Goal: Use online tool/utility: Utilize a website feature to perform a specific function

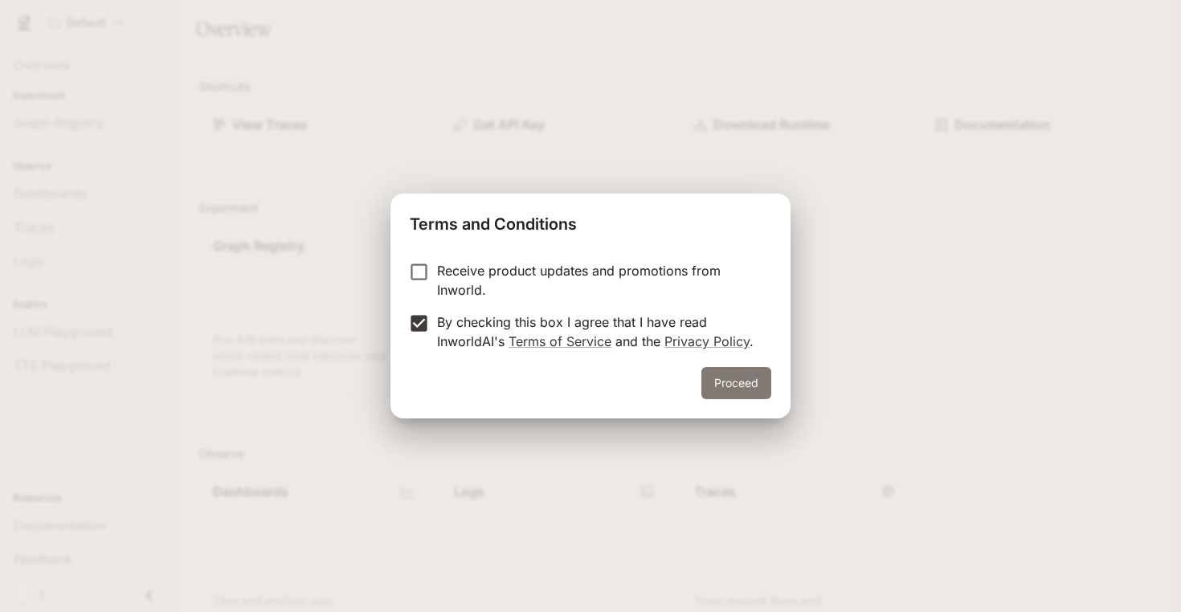
click at [733, 385] on button "Proceed" at bounding box center [736, 383] width 70 height 32
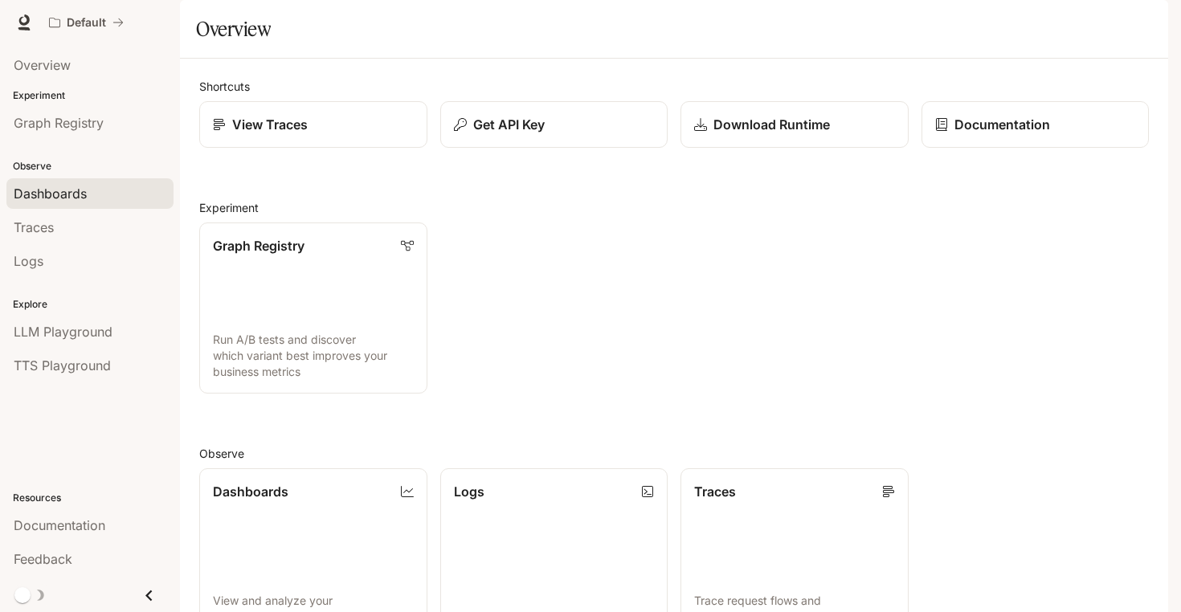
click at [96, 198] on div "Dashboards" at bounding box center [90, 193] width 153 height 19
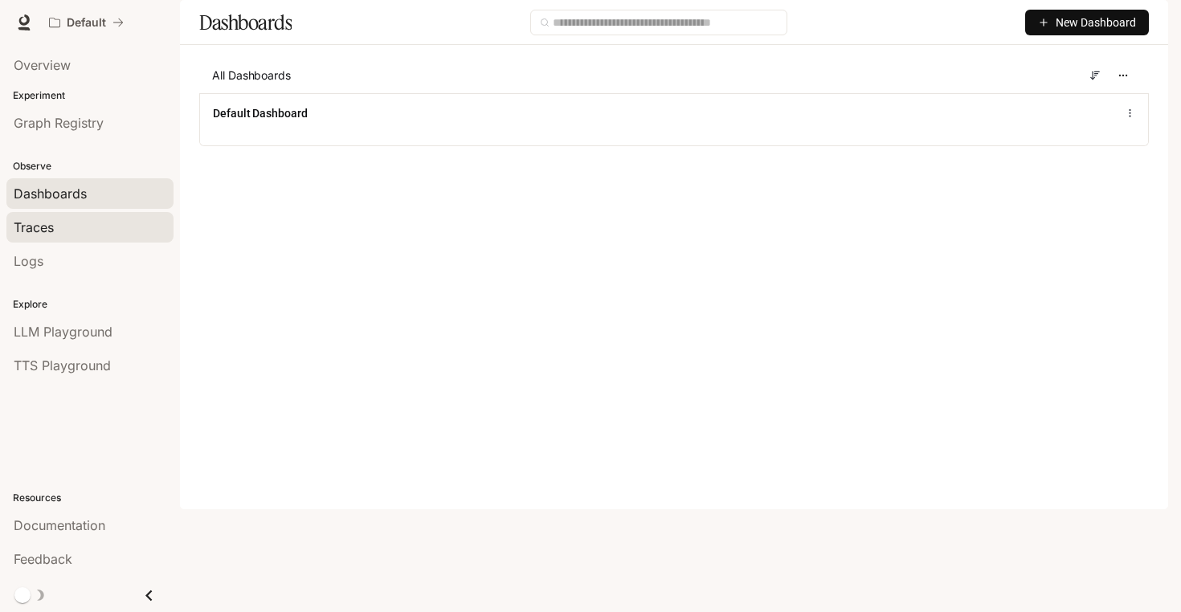
click at [93, 230] on div "Traces" at bounding box center [90, 227] width 153 height 19
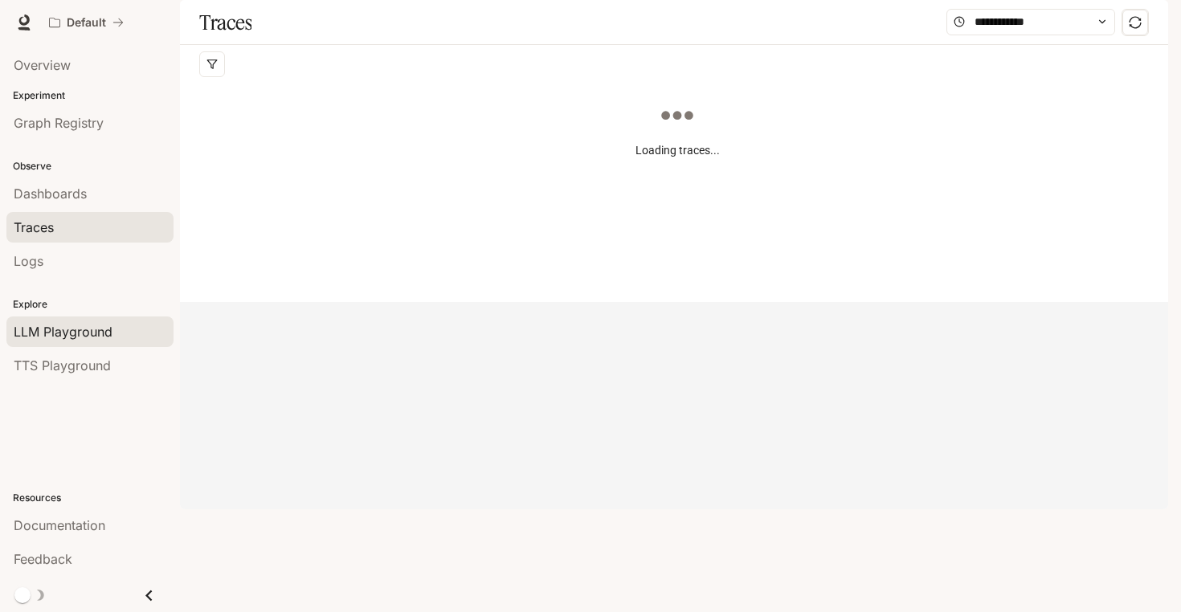
click at [101, 328] on span "LLM Playground" at bounding box center [63, 331] width 99 height 19
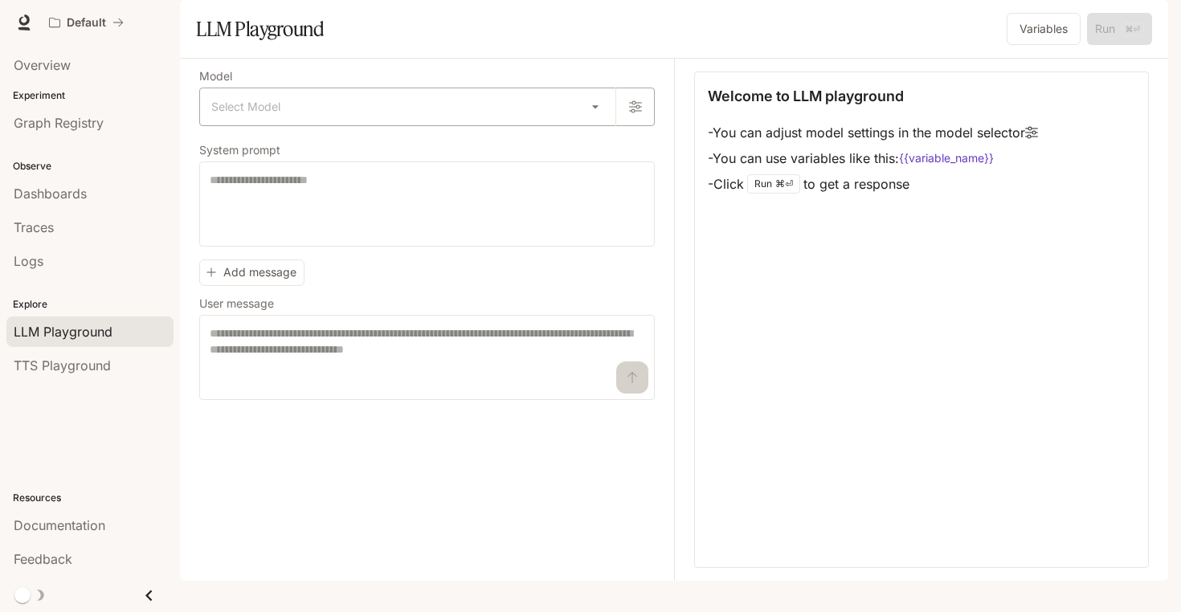
click at [316, 143] on body "Skip to main content Default Documentation Documentation Portal Overview Experi…" at bounding box center [590, 306] width 1181 height 612
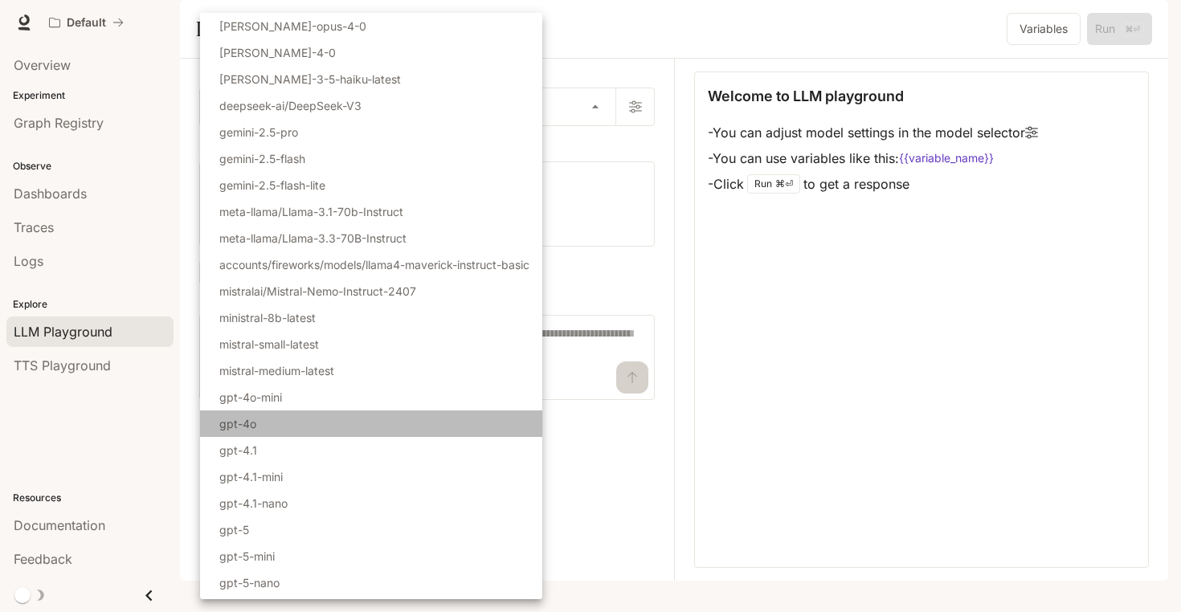
click at [261, 416] on li "gpt-4o" at bounding box center [371, 423] width 342 height 27
type input "******"
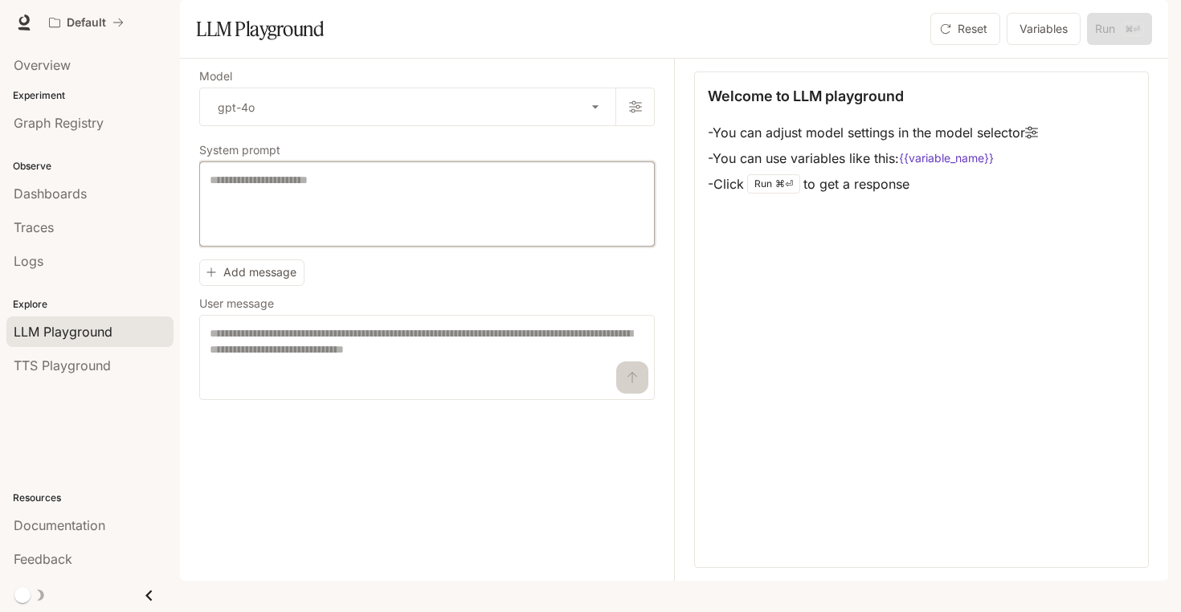
click at [308, 235] on textarea at bounding box center [427, 204] width 434 height 64
type textarea "**"
click at [283, 390] on textarea at bounding box center [427, 357] width 434 height 64
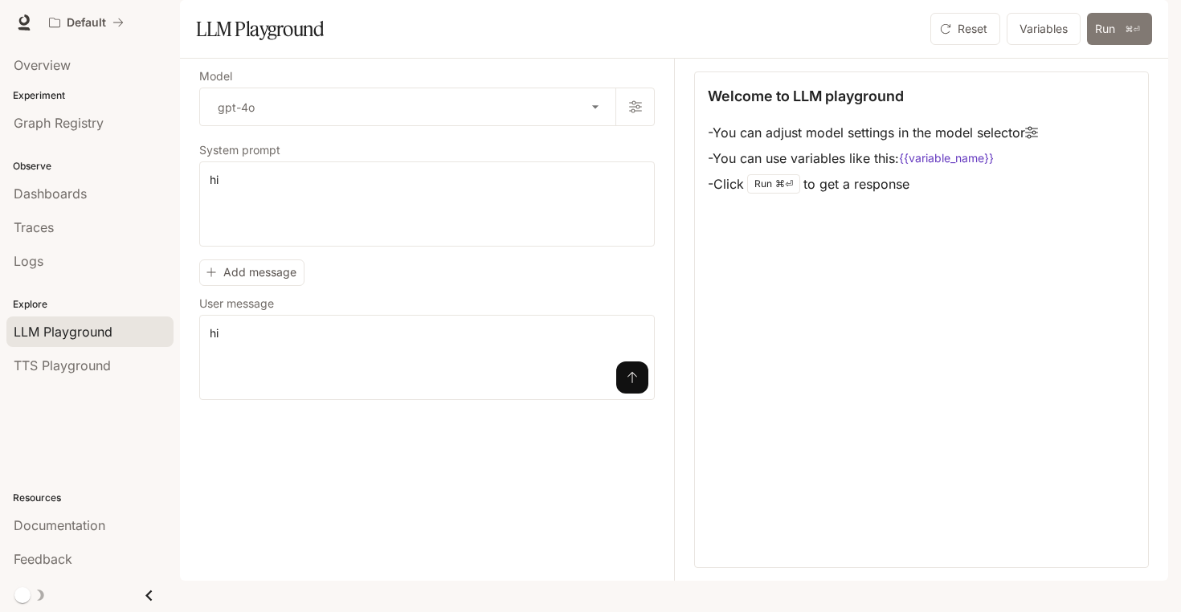
click at [1111, 45] on button "Run ⌘⏎" at bounding box center [1119, 29] width 65 height 32
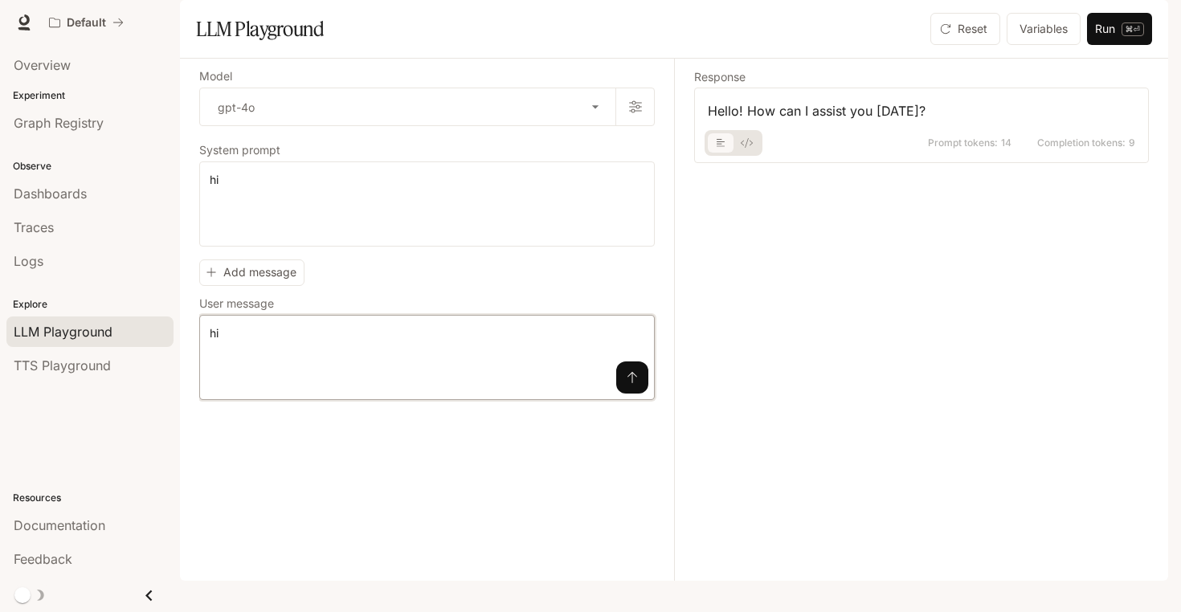
drag, startPoint x: 327, startPoint y: 389, endPoint x: 0, endPoint y: 378, distance: 327.0
click at [180, 381] on main "Portal Overview Experiment Graph Registry Observe Dashboards Traces Logs Explor…" at bounding box center [674, 290] width 988 height 581
type textarea "**********"
click at [634, 384] on icon "submit" at bounding box center [632, 377] width 13 height 13
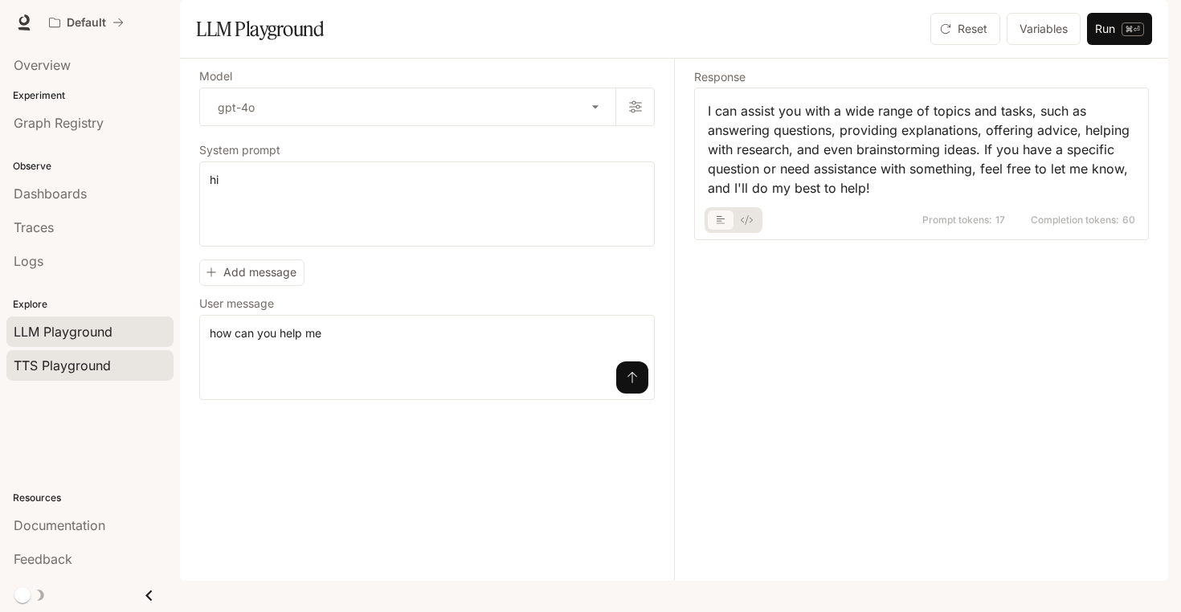
click at [120, 362] on div "TTS Playground" at bounding box center [90, 365] width 153 height 19
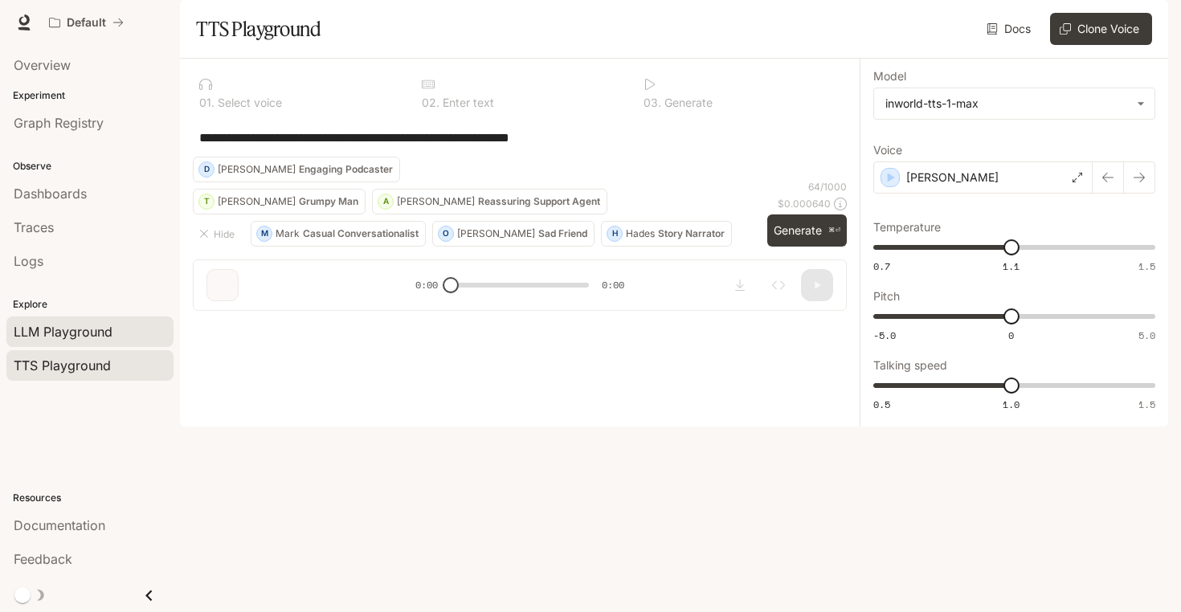
click at [128, 336] on div "LLM Playground" at bounding box center [90, 331] width 153 height 19
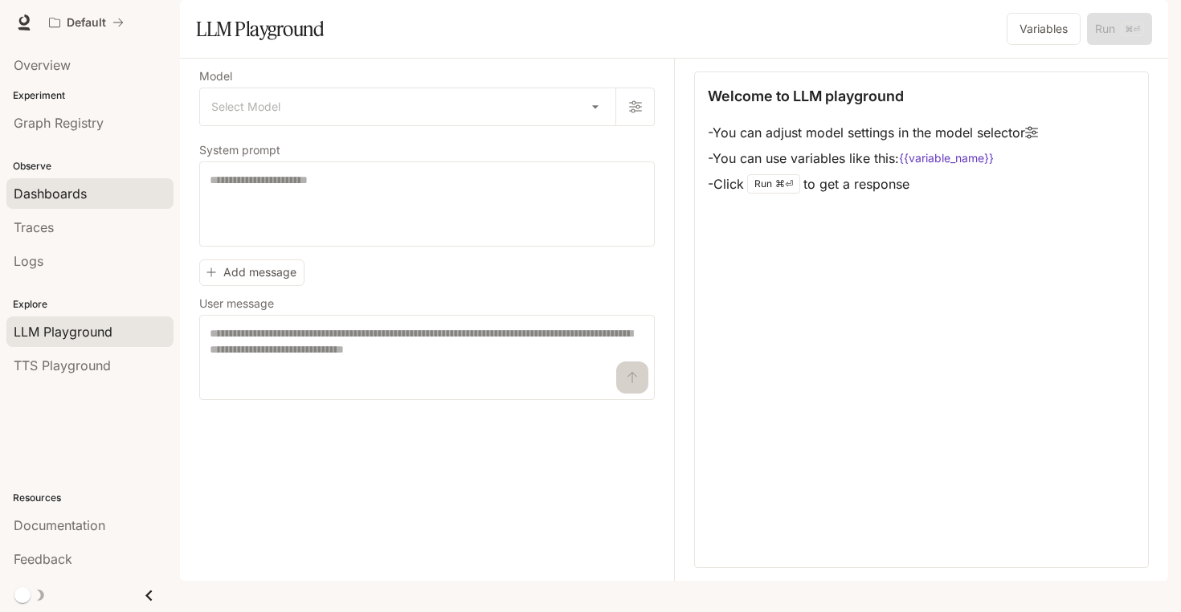
click at [75, 198] on span "Dashboards" at bounding box center [50, 193] width 73 height 19
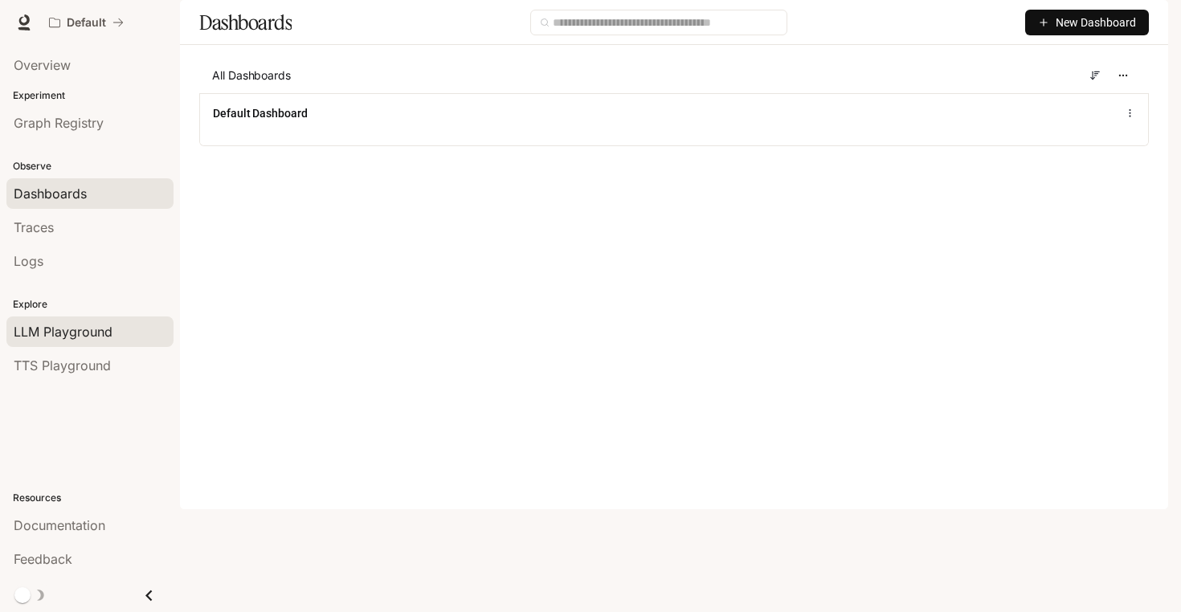
click at [55, 326] on span "LLM Playground" at bounding box center [63, 331] width 99 height 19
